Goal: Find specific page/section: Find specific page/section

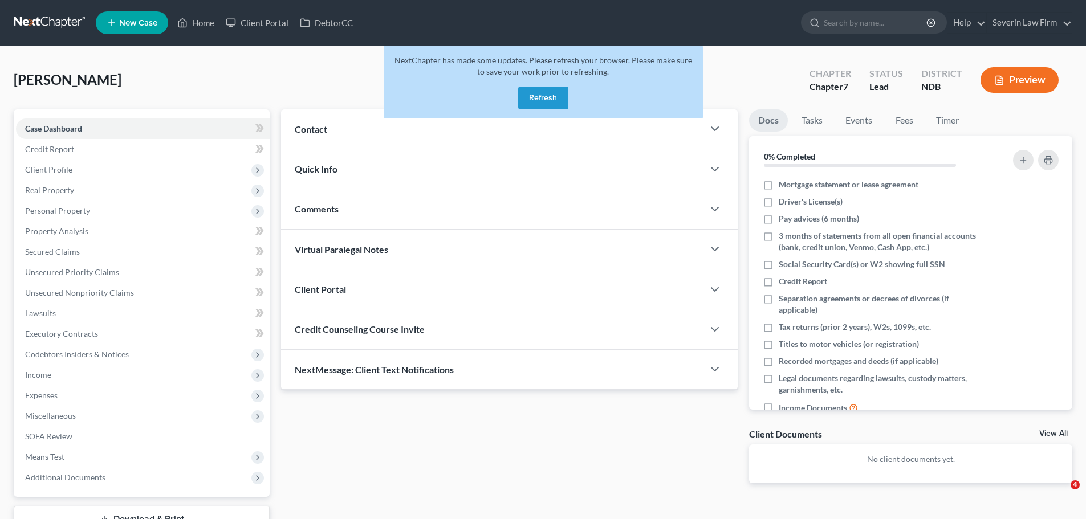
click at [535, 99] on button "Refresh" at bounding box center [543, 98] width 50 height 23
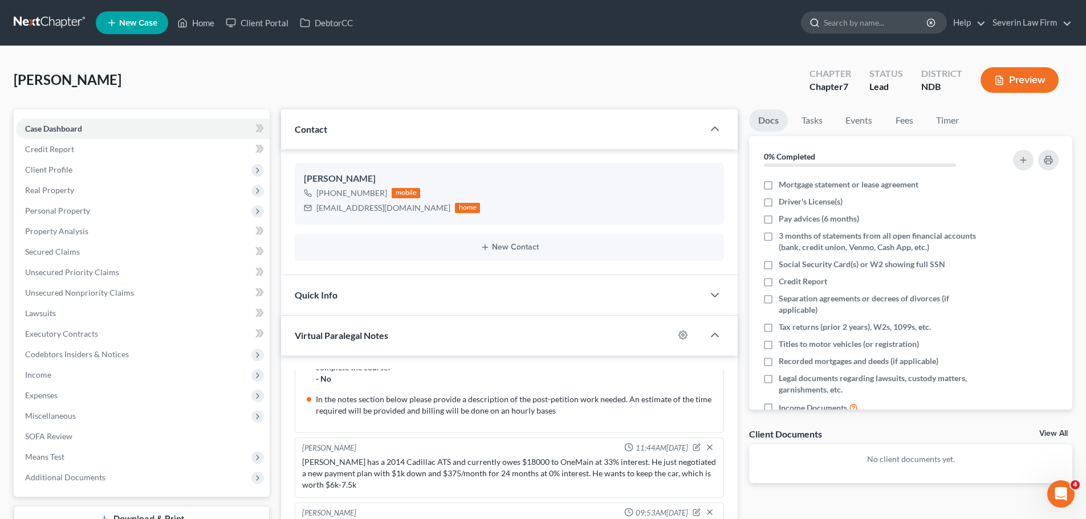
click at [840, 24] on input "search" at bounding box center [876, 22] width 104 height 21
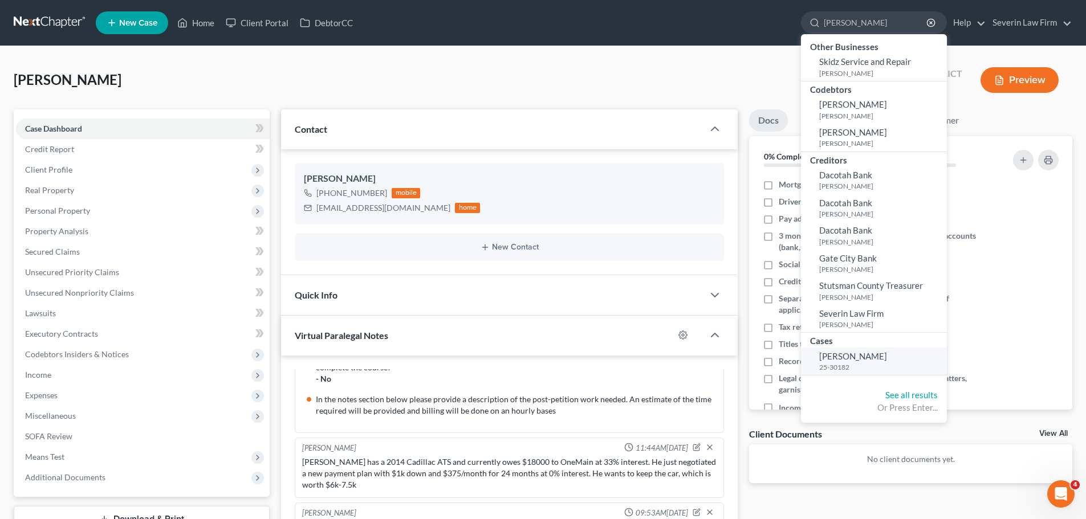
type input "hofmann"
click at [855, 358] on span "Hofmann, Jessica" at bounding box center [853, 356] width 68 height 10
